Goal: Communication & Community: Answer question/provide support

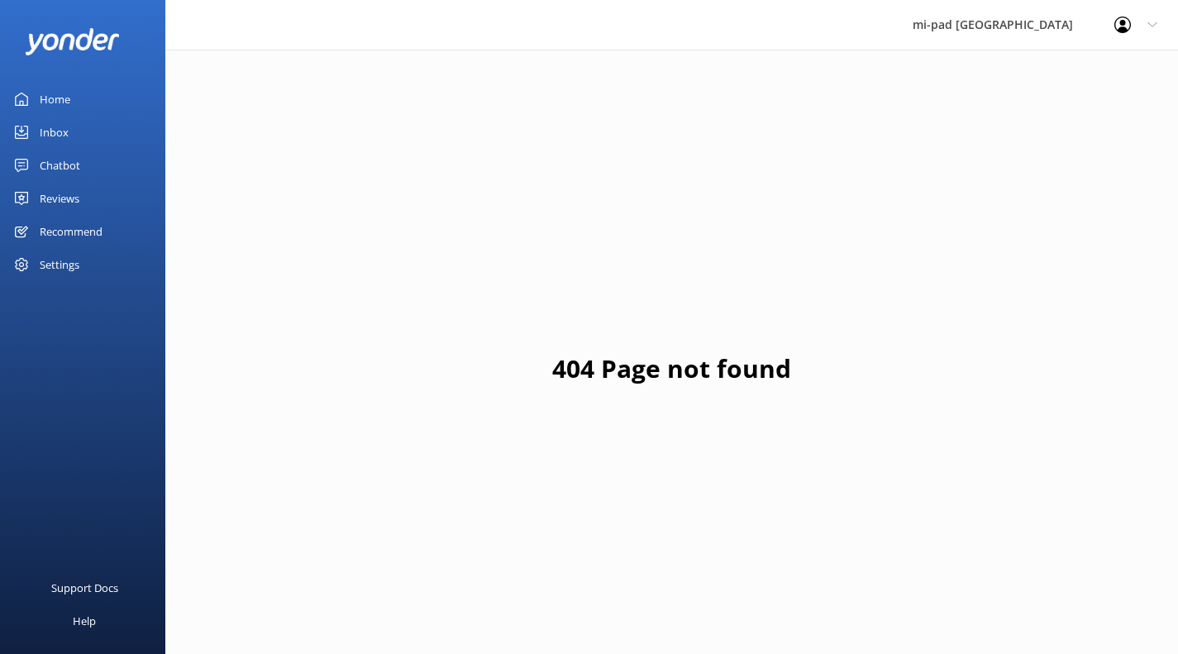
click at [95, 136] on link "Inbox" at bounding box center [82, 132] width 165 height 33
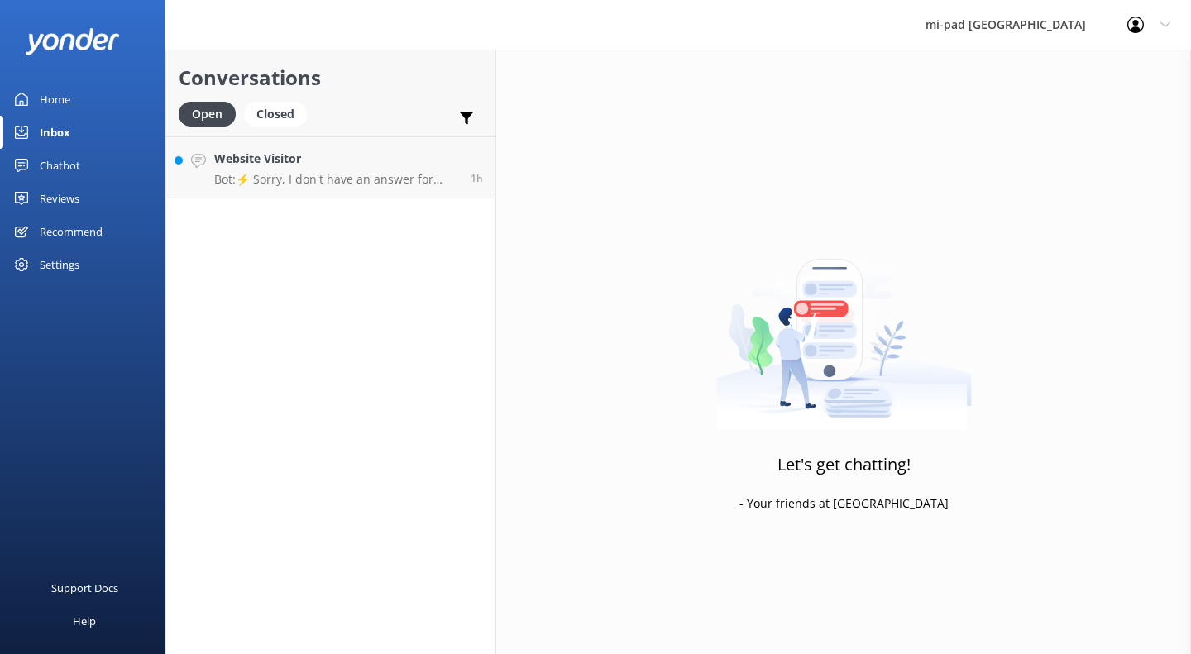
click at [313, 189] on link "Website Visitor Bot: ⚡ Sorry, I don't have an answer for that in my knowledge b…" at bounding box center [330, 167] width 329 height 62
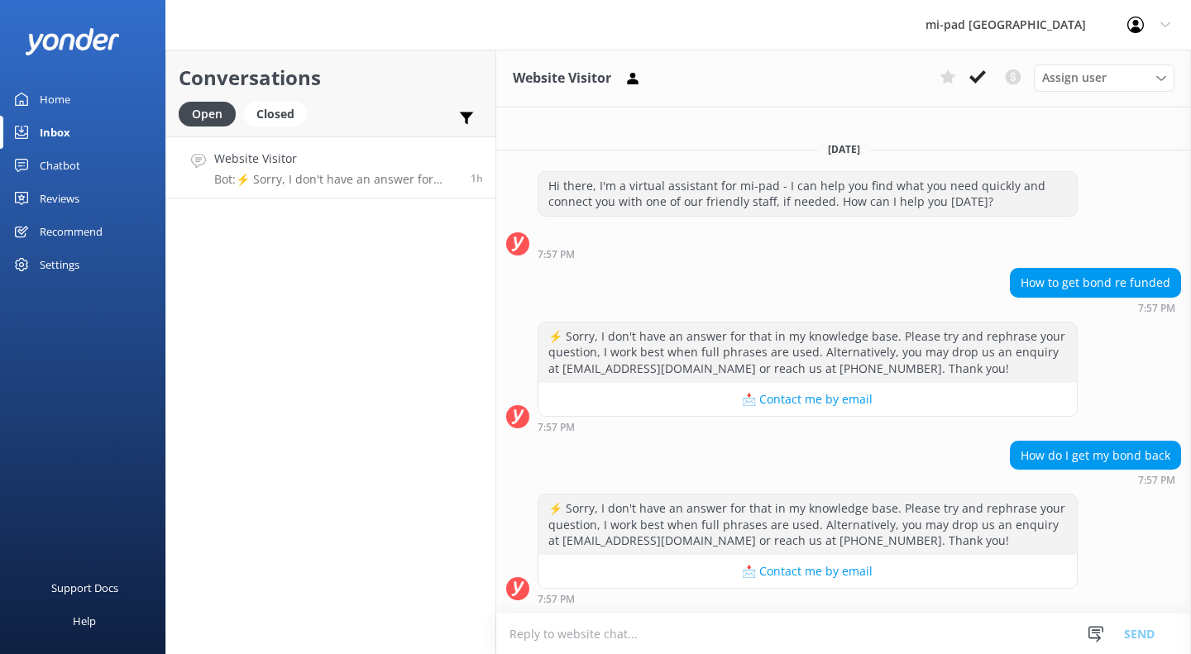
click at [741, 625] on textarea at bounding box center [843, 634] width 695 height 41
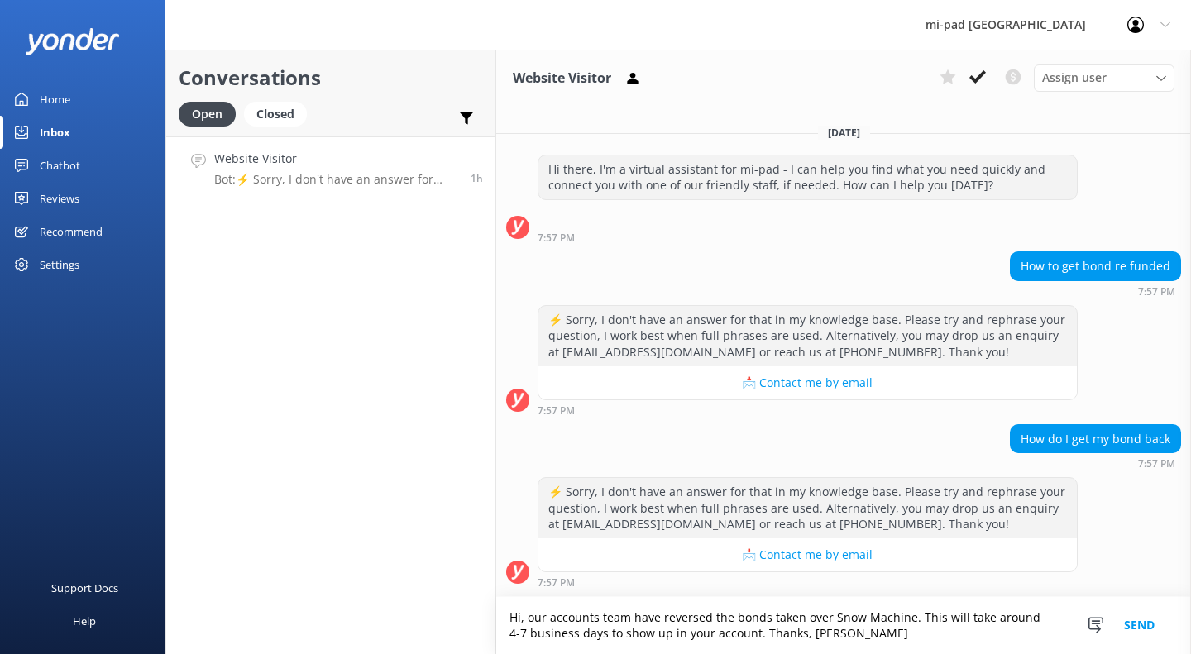
type textarea "Hi, our accounts team have reversed the bonds taken over Snow Machine. This wil…"
click at [1128, 628] on button "Send" at bounding box center [1139, 625] width 62 height 57
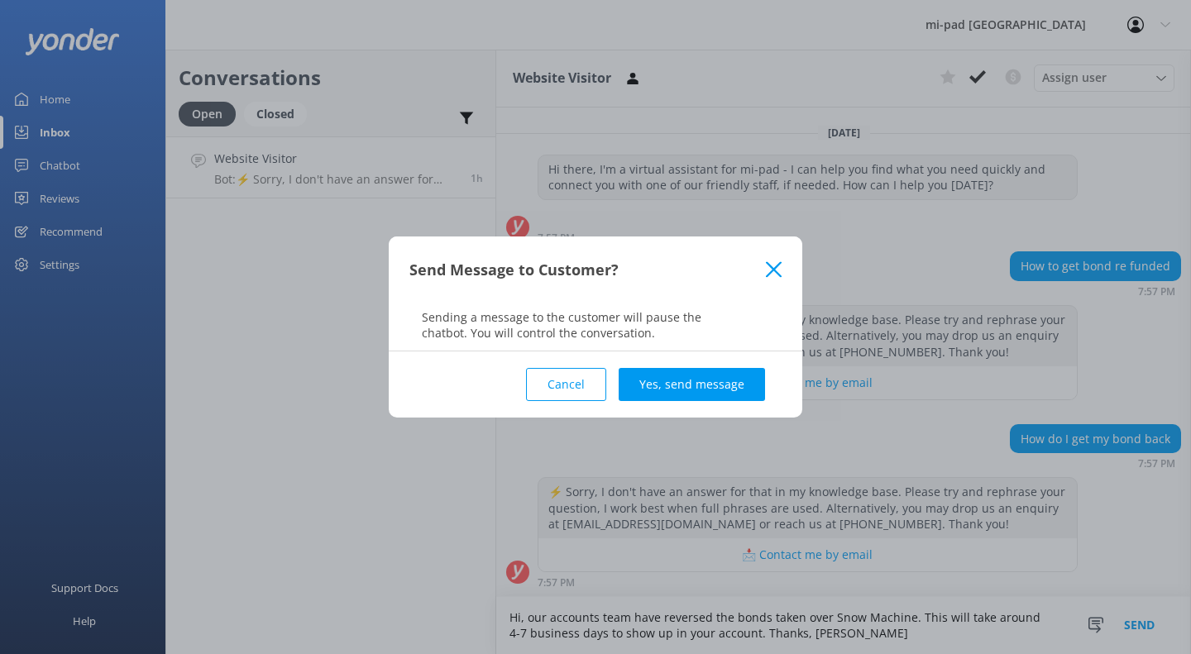
click at [685, 376] on button "Yes, send message" at bounding box center [691, 384] width 146 height 33
